Goal: Task Accomplishment & Management: Use online tool/utility

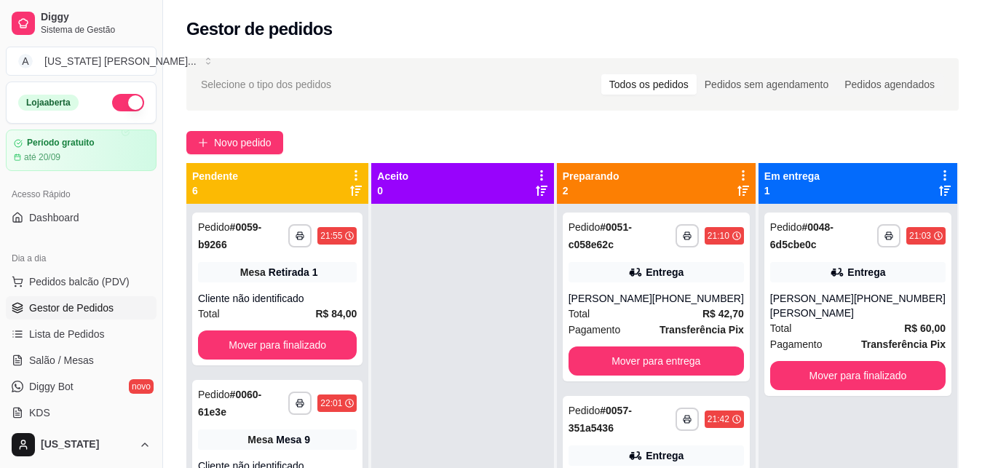
scroll to position [168, 0]
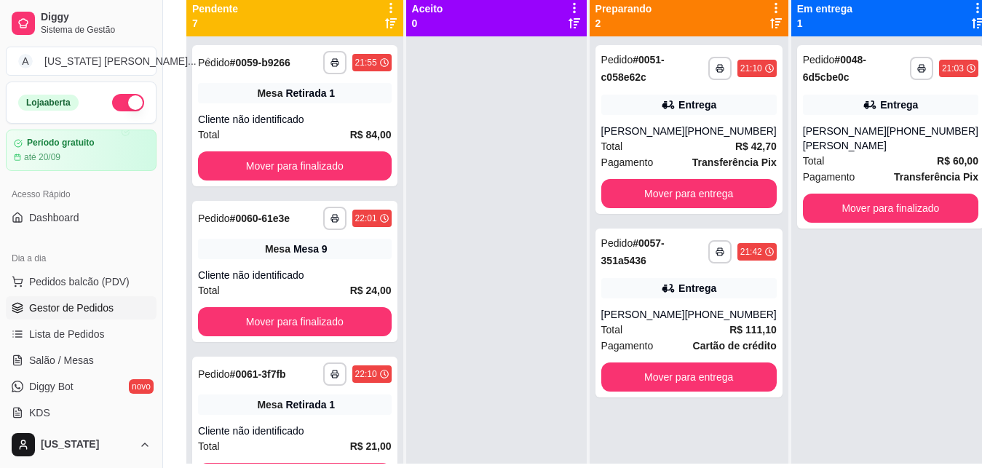
click at [122, 101] on button "button" at bounding box center [128, 102] width 32 height 17
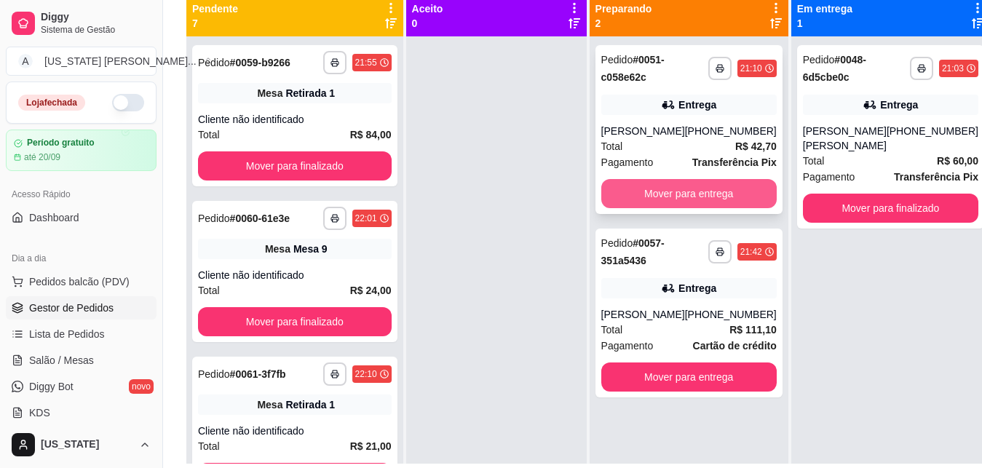
click at [638, 205] on button "Mover para entrega" at bounding box center [690, 193] width 176 height 29
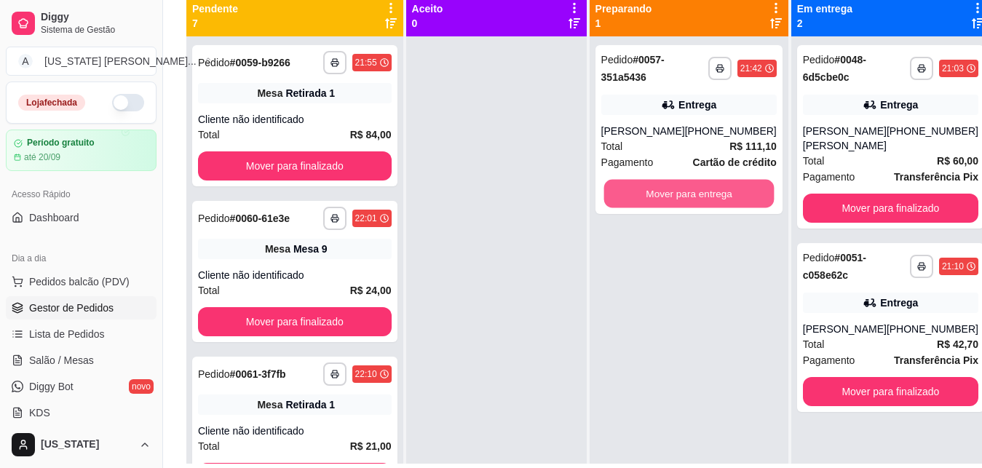
click at [639, 196] on button "Mover para entrega" at bounding box center [689, 194] width 170 height 28
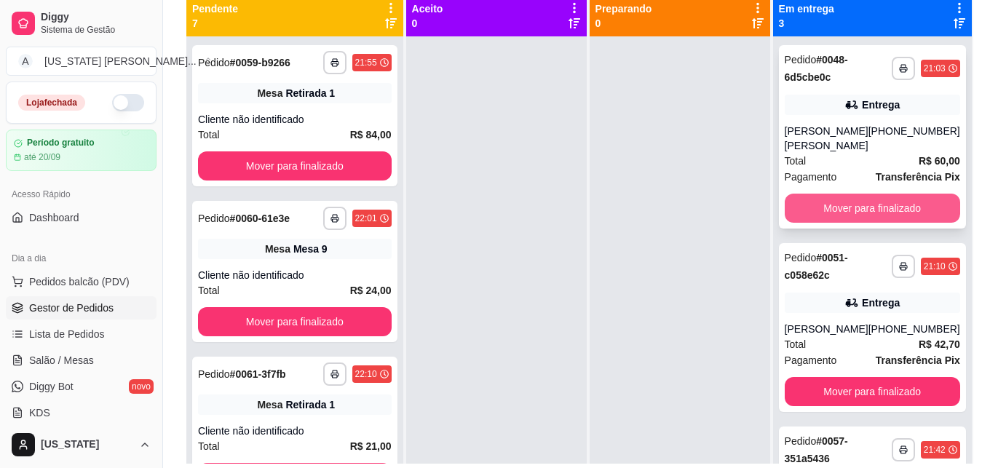
click at [820, 223] on button "Mover para finalizado" at bounding box center [873, 208] width 176 height 29
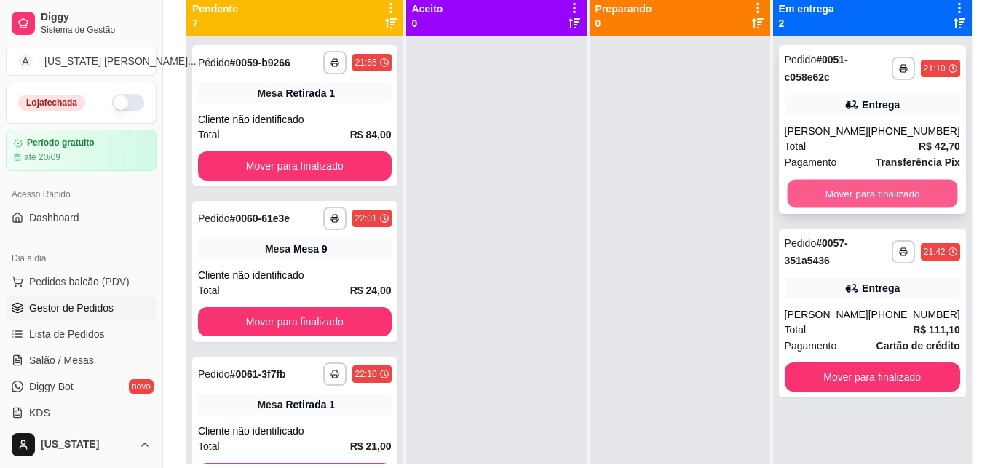
click at [823, 186] on button "Mover para finalizado" at bounding box center [872, 194] width 170 height 28
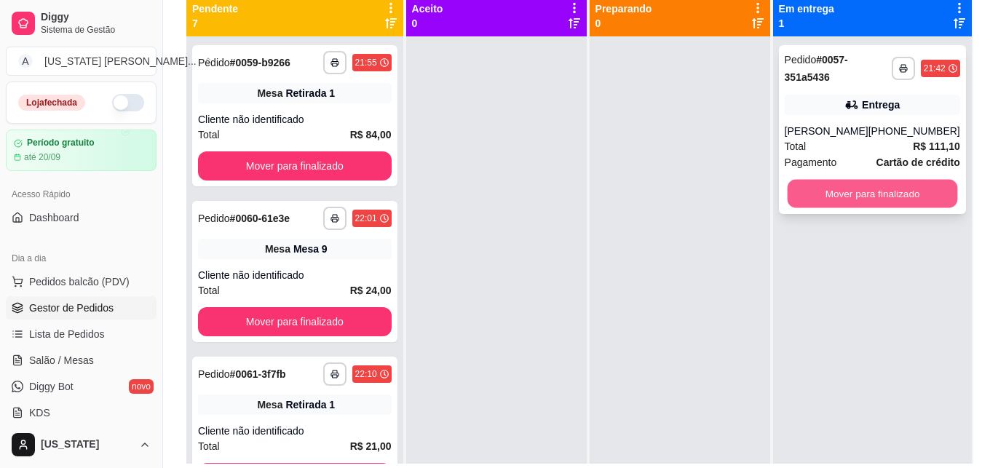
click at [825, 189] on button "Mover para finalizado" at bounding box center [872, 194] width 170 height 28
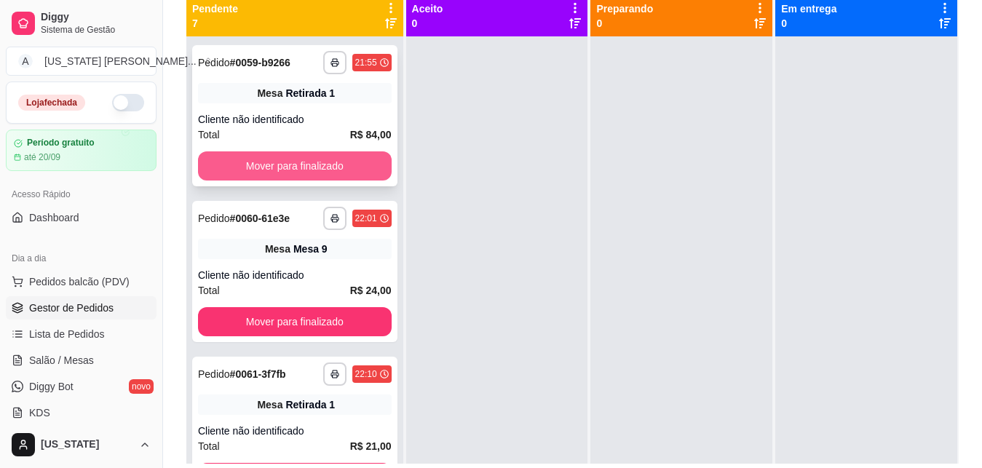
click at [329, 178] on button "Mover para finalizado" at bounding box center [295, 165] width 194 height 29
click at [329, 178] on button "Mover para finalizado" at bounding box center [295, 166] width 188 height 28
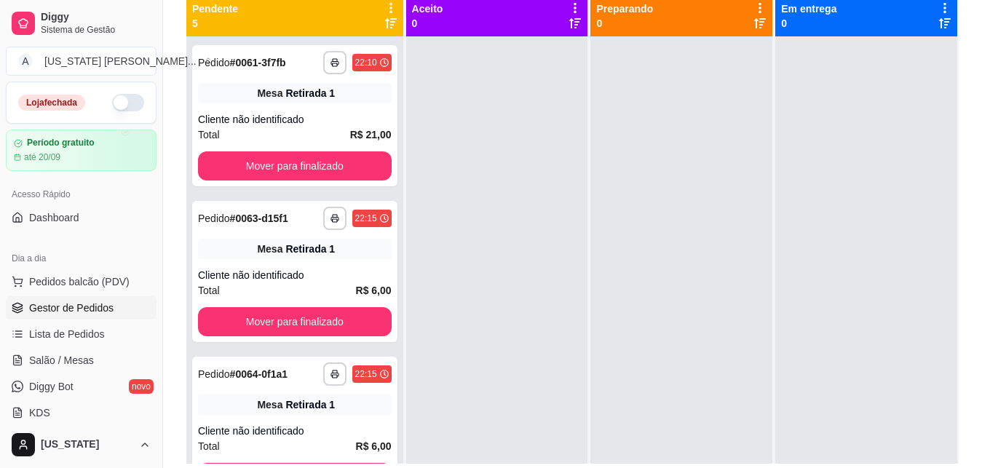
click at [329, 178] on button "Mover para finalizado" at bounding box center [295, 165] width 194 height 29
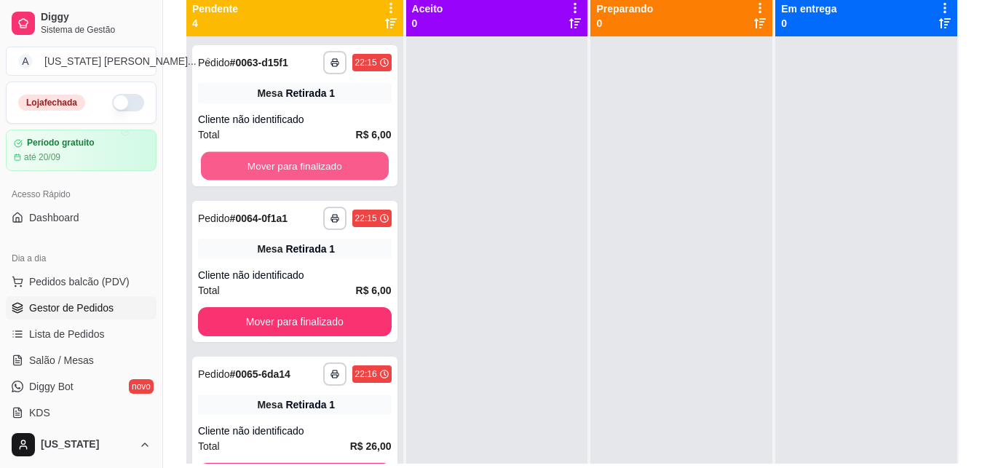
click at [329, 178] on button "Mover para finalizado" at bounding box center [295, 166] width 188 height 28
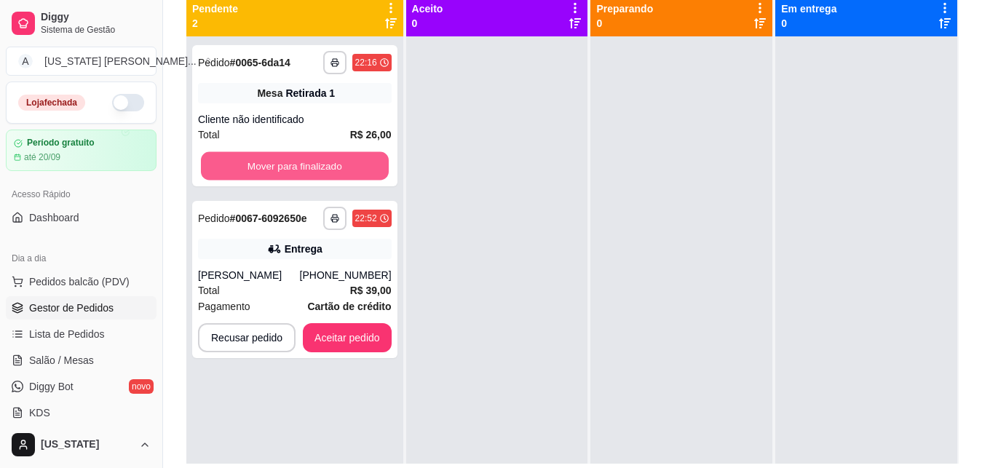
click at [329, 178] on button "Mover para finalizado" at bounding box center [295, 166] width 188 height 28
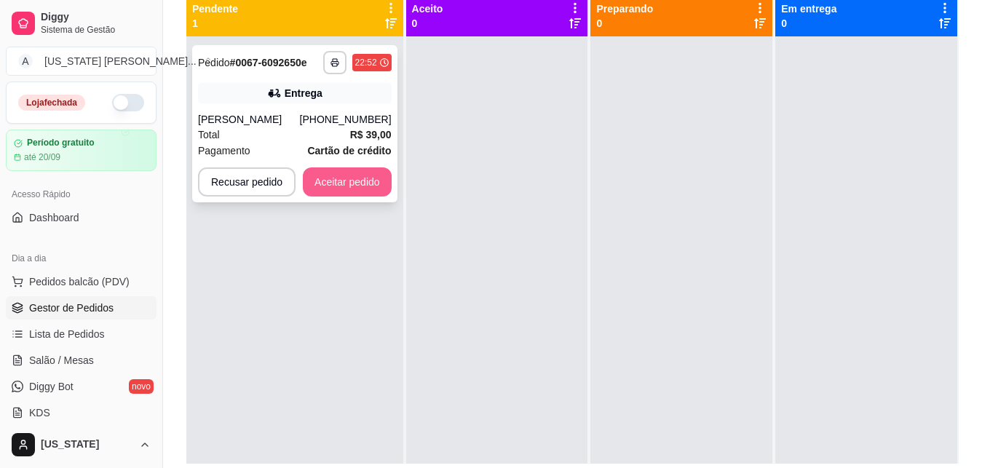
click at [331, 191] on button "Aceitar pedido" at bounding box center [347, 182] width 89 height 29
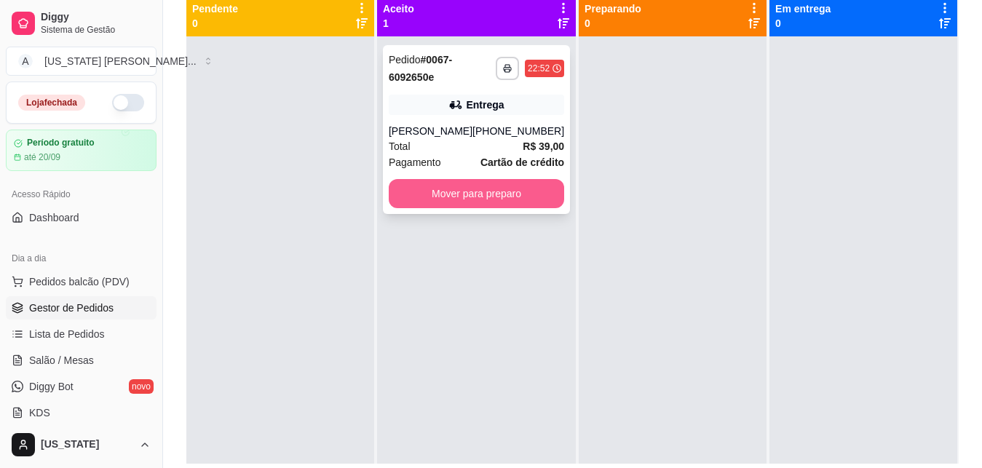
click at [534, 192] on button "Mover para preparo" at bounding box center [477, 193] width 176 height 29
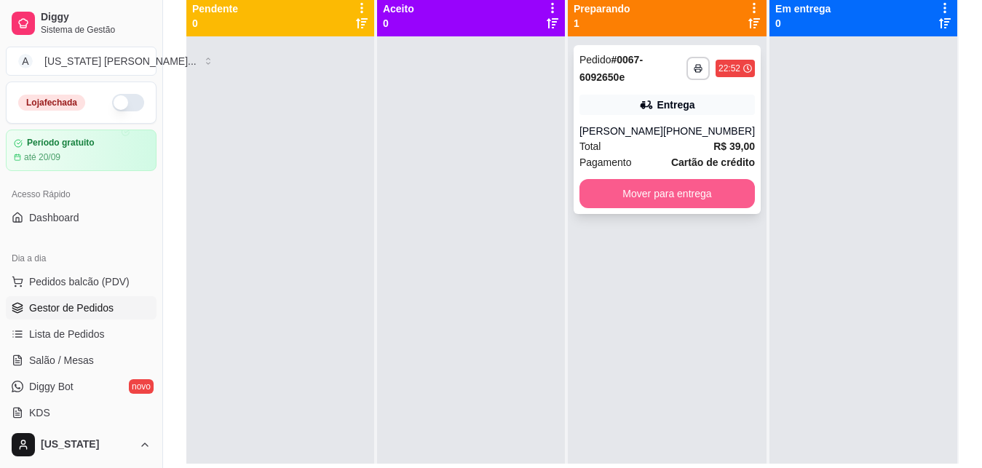
click at [640, 203] on button "Mover para entrega" at bounding box center [668, 193] width 176 height 29
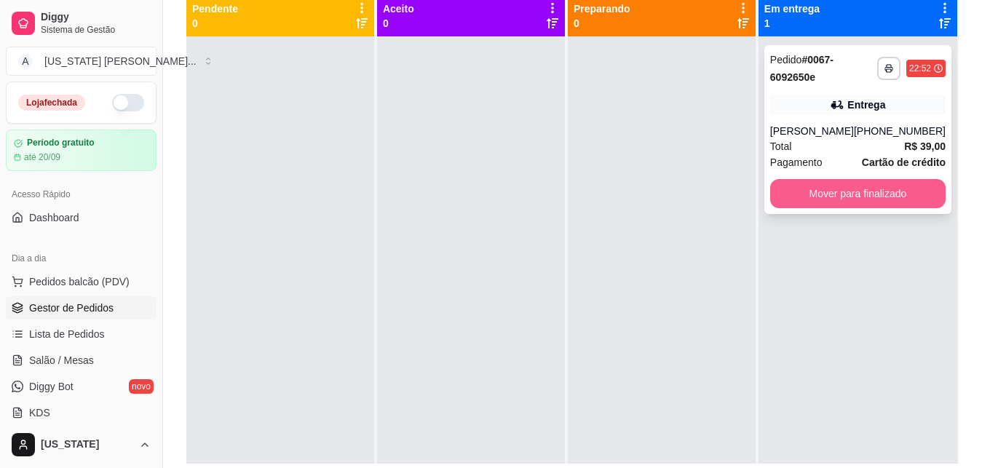
click at [785, 194] on button "Mover para finalizado" at bounding box center [859, 193] width 176 height 29
